Goal: Task Accomplishment & Management: Use online tool/utility

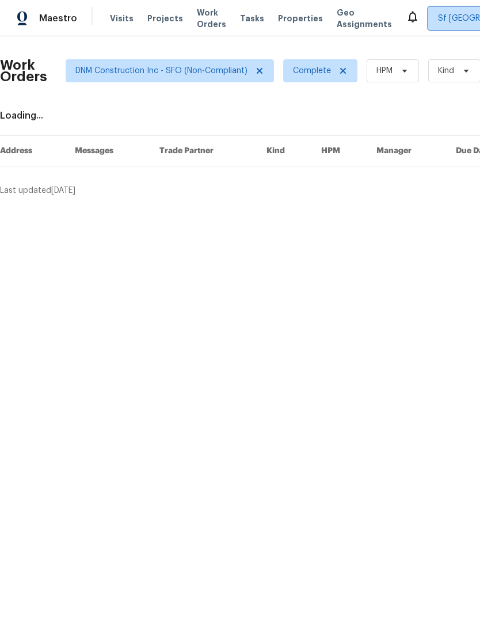
click at [438, 18] on span "Sf [GEOGRAPHIC_DATA]" at bounding box center [483, 19] width 90 height 12
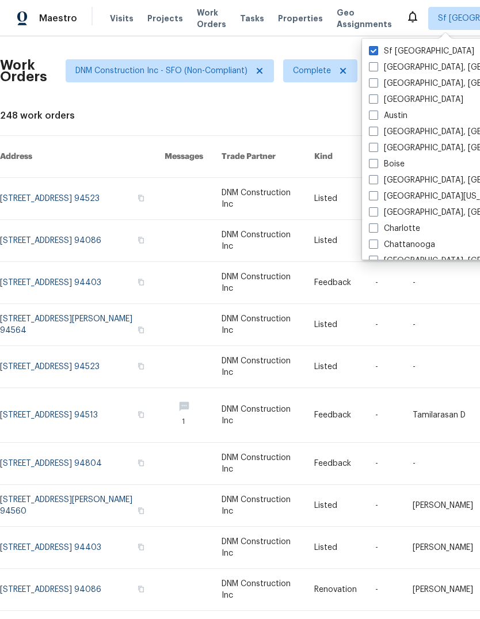
click at [143, 113] on div "248 work orders" at bounding box center [325, 116] width 650 height 12
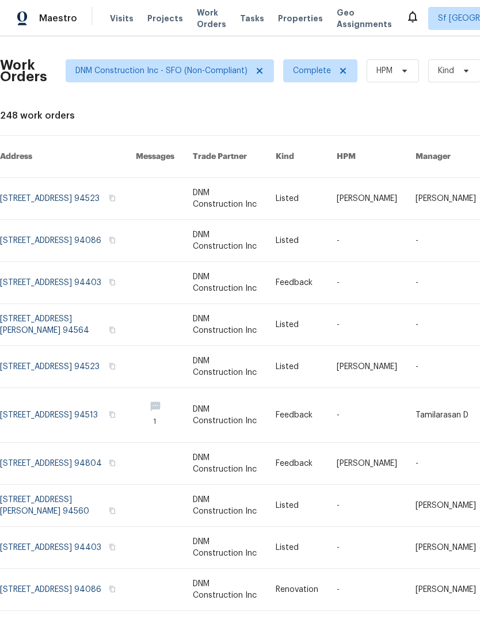
click at [246, 18] on span "Tasks" at bounding box center [252, 18] width 24 height 8
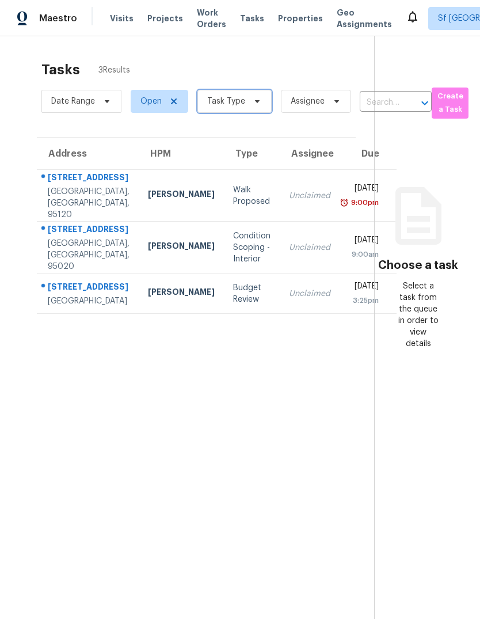
click at [224, 100] on span "Task Type" at bounding box center [226, 102] width 38 height 12
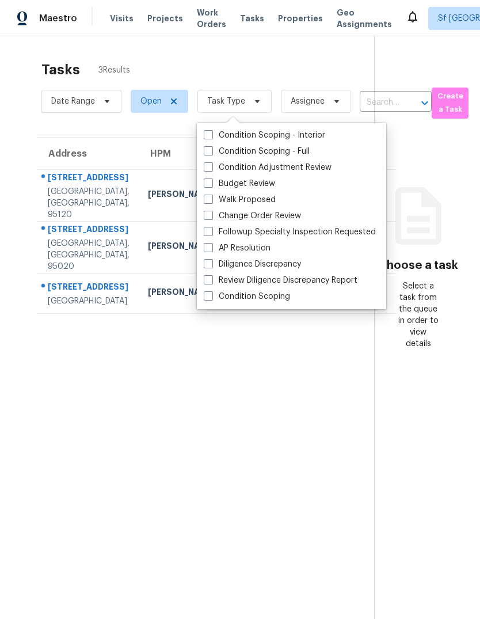
click at [260, 183] on label "Budget Review" at bounding box center [239, 184] width 71 height 12
click at [211, 183] on input "Budget Review" at bounding box center [207, 181] width 7 height 7
checkbox input "true"
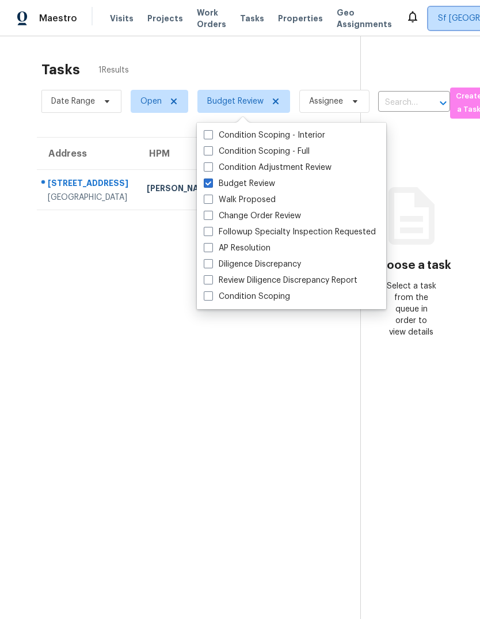
click at [438, 16] on span "Sf [GEOGRAPHIC_DATA]" at bounding box center [483, 19] width 90 height 12
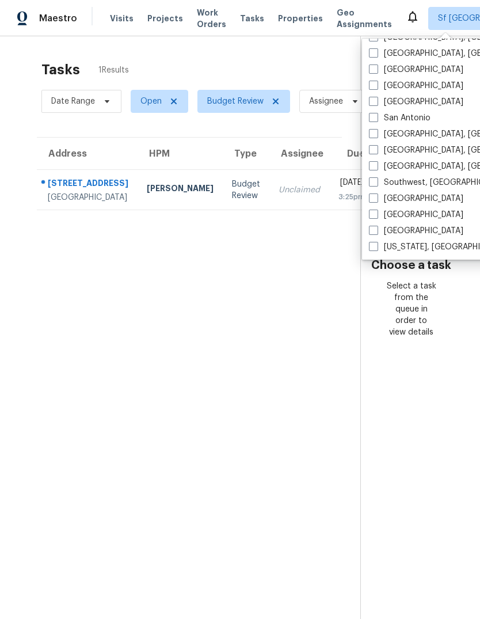
scroll to position [771, 0]
click at [414, 85] on label "[GEOGRAPHIC_DATA]" at bounding box center [416, 86] width 94 height 12
click at [376, 85] on input "[GEOGRAPHIC_DATA]" at bounding box center [372, 83] width 7 height 7
checkbox input "true"
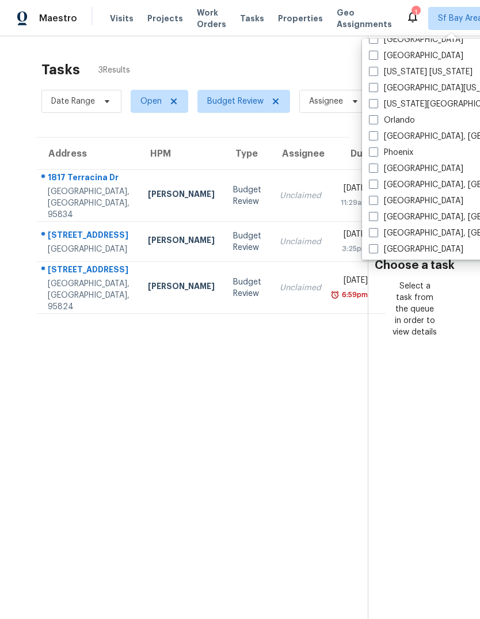
scroll to position [566, 0]
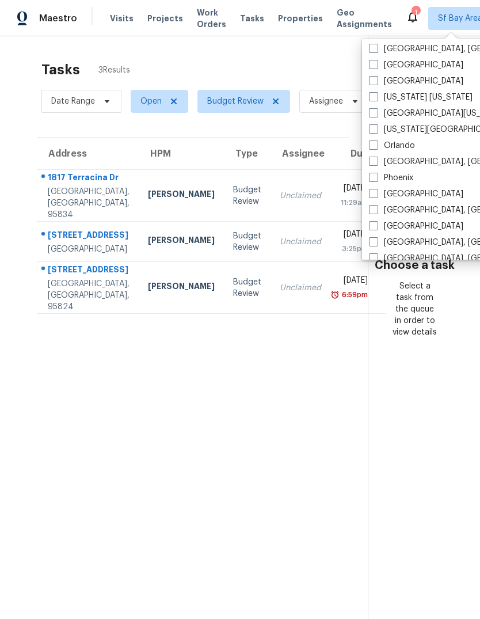
click at [408, 192] on label "[GEOGRAPHIC_DATA]" at bounding box center [416, 194] width 94 height 12
click at [376, 192] on input "[GEOGRAPHIC_DATA]" at bounding box center [372, 191] width 7 height 7
checkbox input "true"
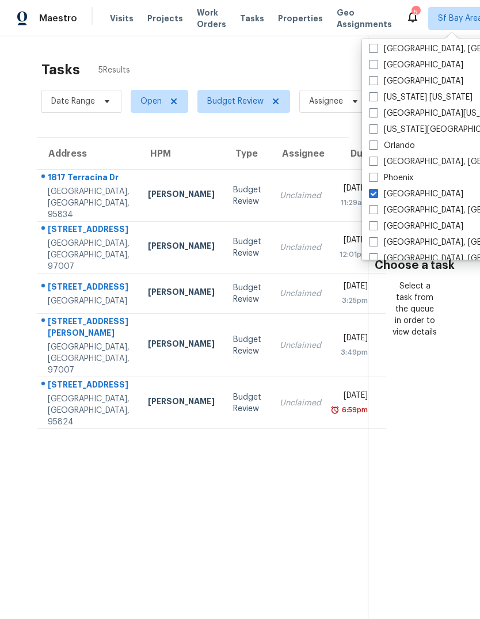
click at [69, 200] on div "[GEOGRAPHIC_DATA], [GEOGRAPHIC_DATA], 95834" at bounding box center [89, 203] width 82 height 35
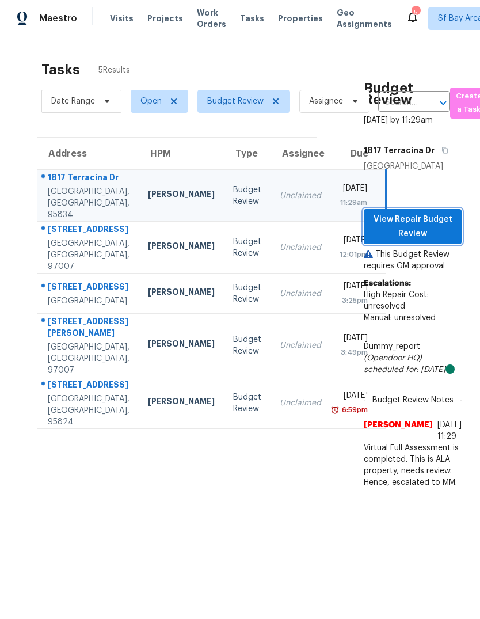
click at [405, 241] on span "View Repair Budget Review" at bounding box center [412, 226] width 79 height 28
click at [436, 241] on span "View Repair Budget Review" at bounding box center [412, 226] width 79 height 28
click at [68, 238] on div "[STREET_ADDRESS]" at bounding box center [89, 230] width 82 height 14
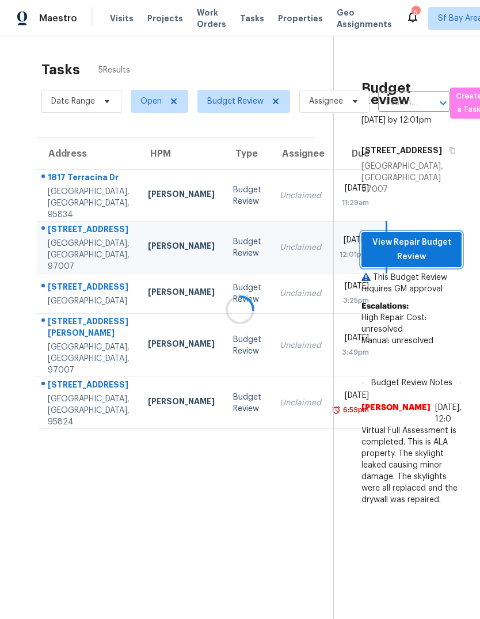
click at [422, 264] on span "View Repair Budget Review" at bounding box center [412, 249] width 82 height 28
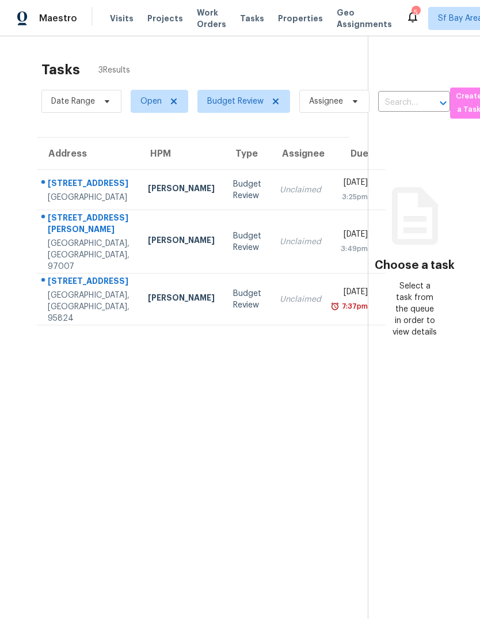
click at [73, 238] on div "18402 SW Burns Ridge Ct Apt B" at bounding box center [89, 225] width 82 height 26
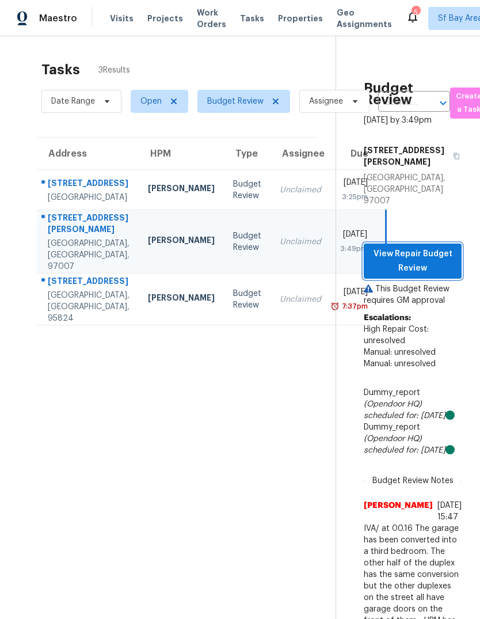
click at [423, 275] on span "View Repair Budget Review" at bounding box center [412, 261] width 79 height 28
click at [440, 275] on span "View Repair Budget Review" at bounding box center [412, 261] width 79 height 28
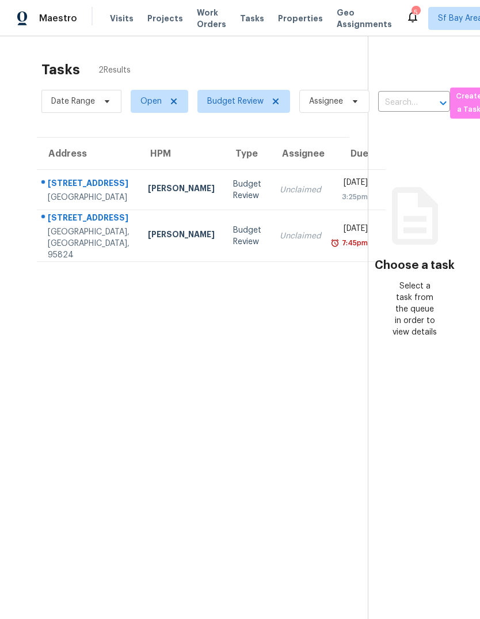
click at [63, 226] on div "[STREET_ADDRESS]" at bounding box center [89, 219] width 82 height 14
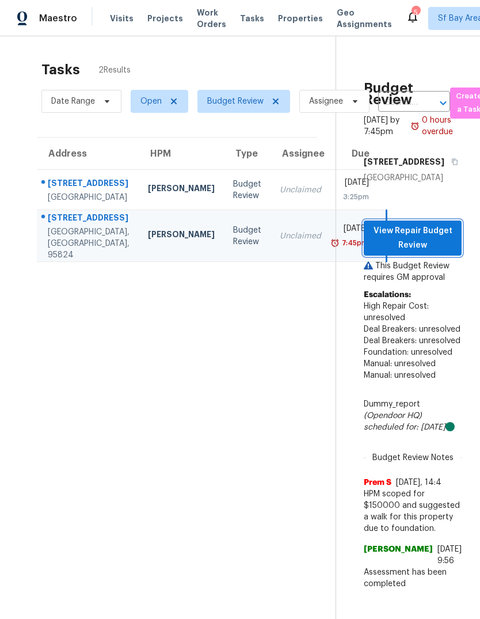
click at [417, 252] on span "View Repair Budget Review" at bounding box center [412, 238] width 79 height 28
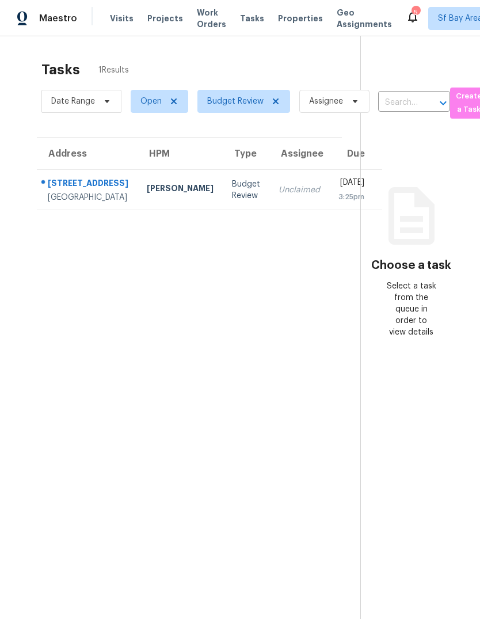
click at [69, 192] on div "[STREET_ADDRESS]" at bounding box center [88, 184] width 81 height 14
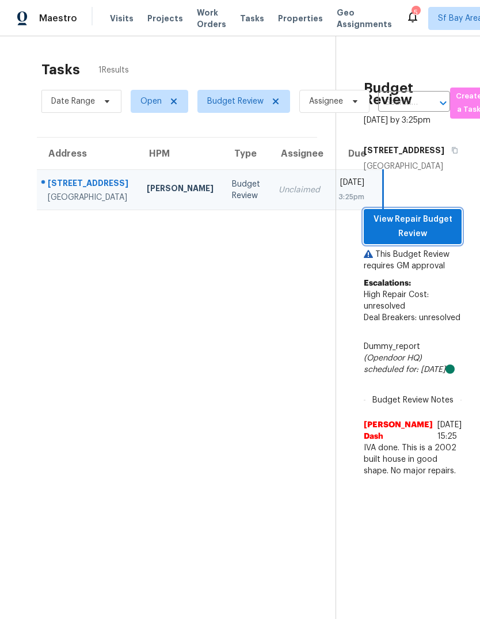
click at [415, 241] on span "View Repair Budget Review" at bounding box center [412, 226] width 79 height 28
